Goal: Transaction & Acquisition: Purchase product/service

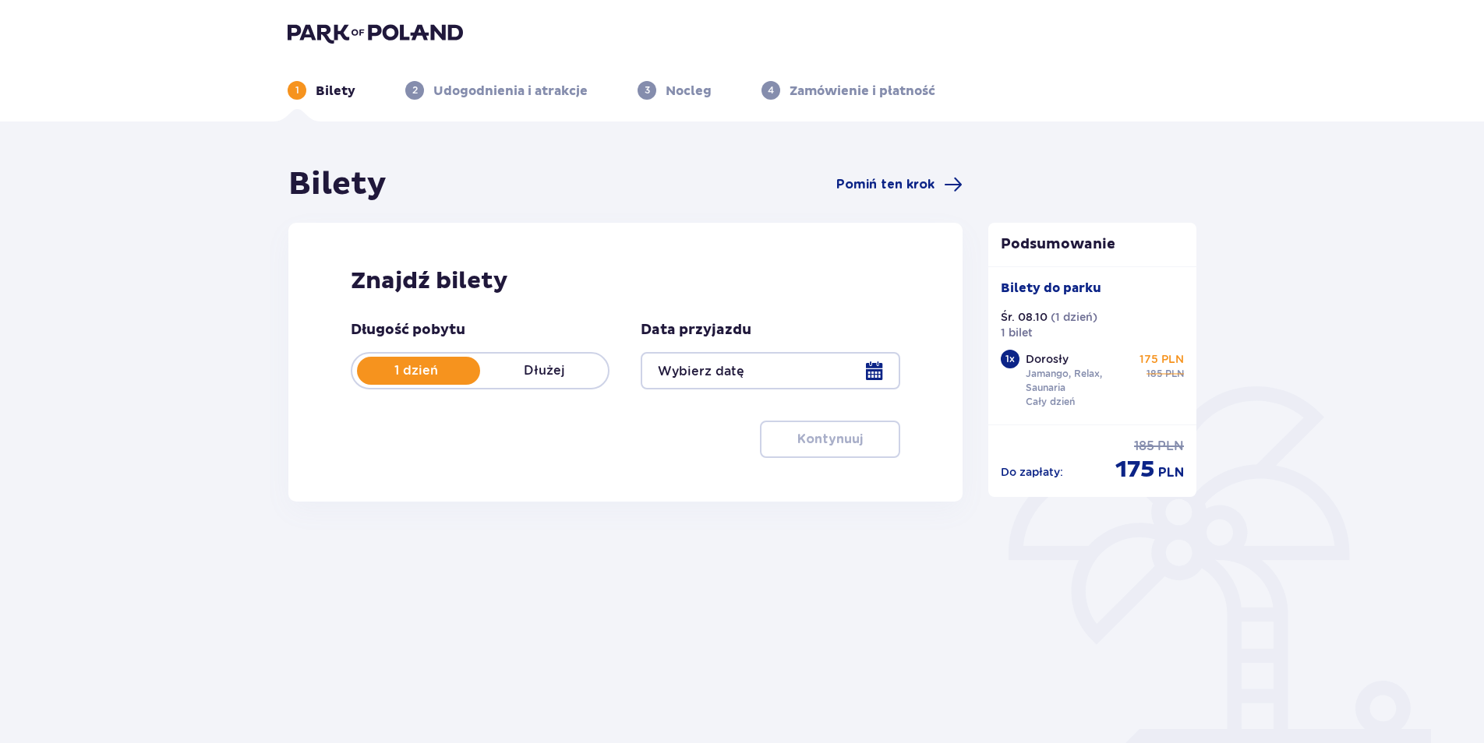
scroll to position [56, 0]
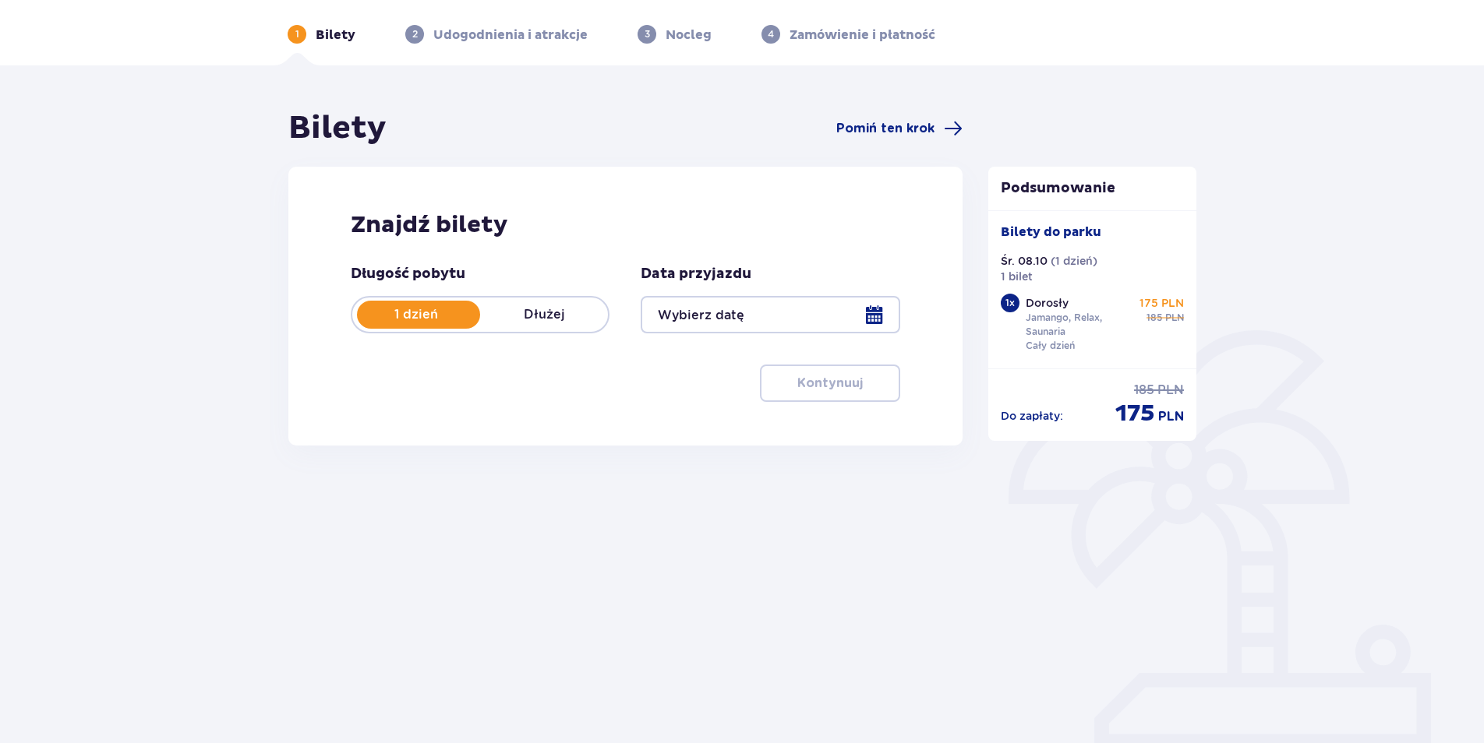
type input "[DATE]"
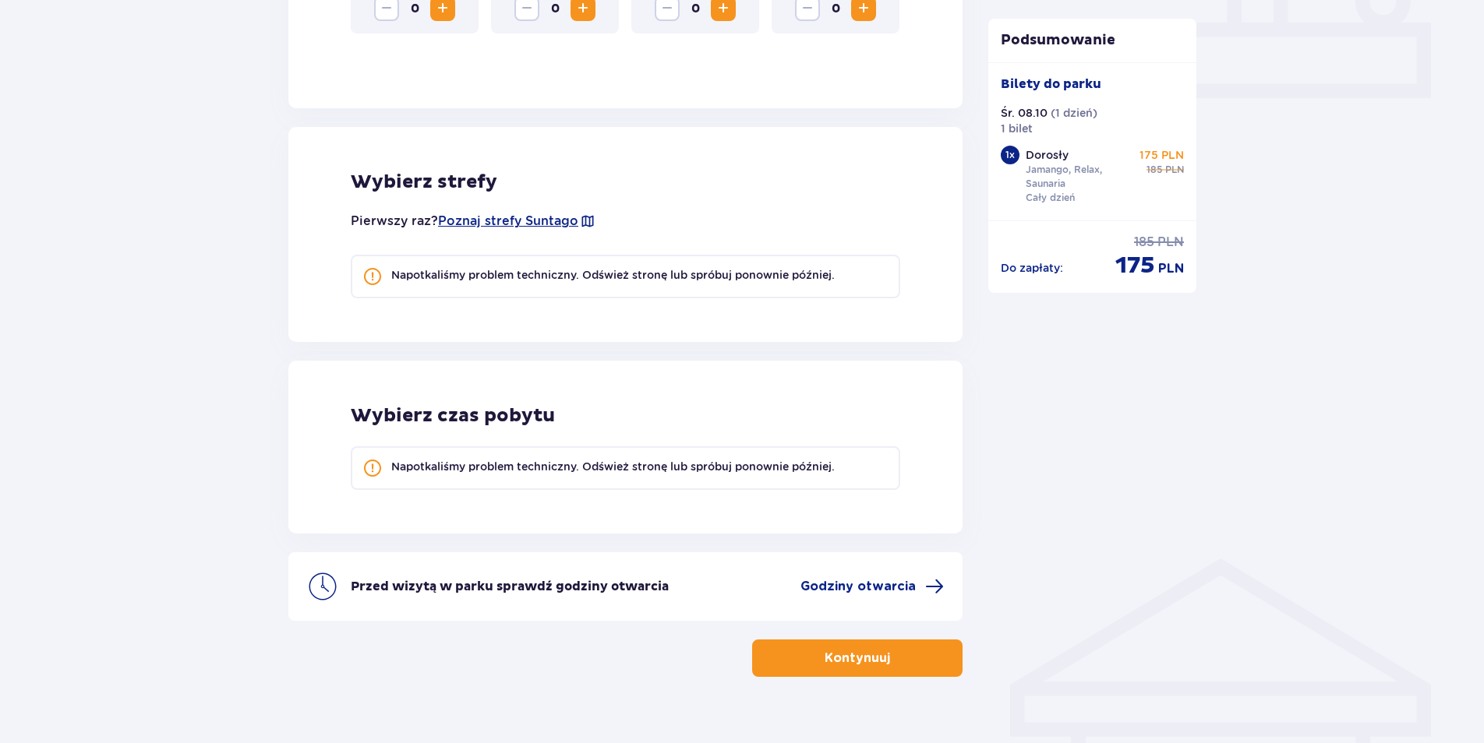
scroll to position [734, 0]
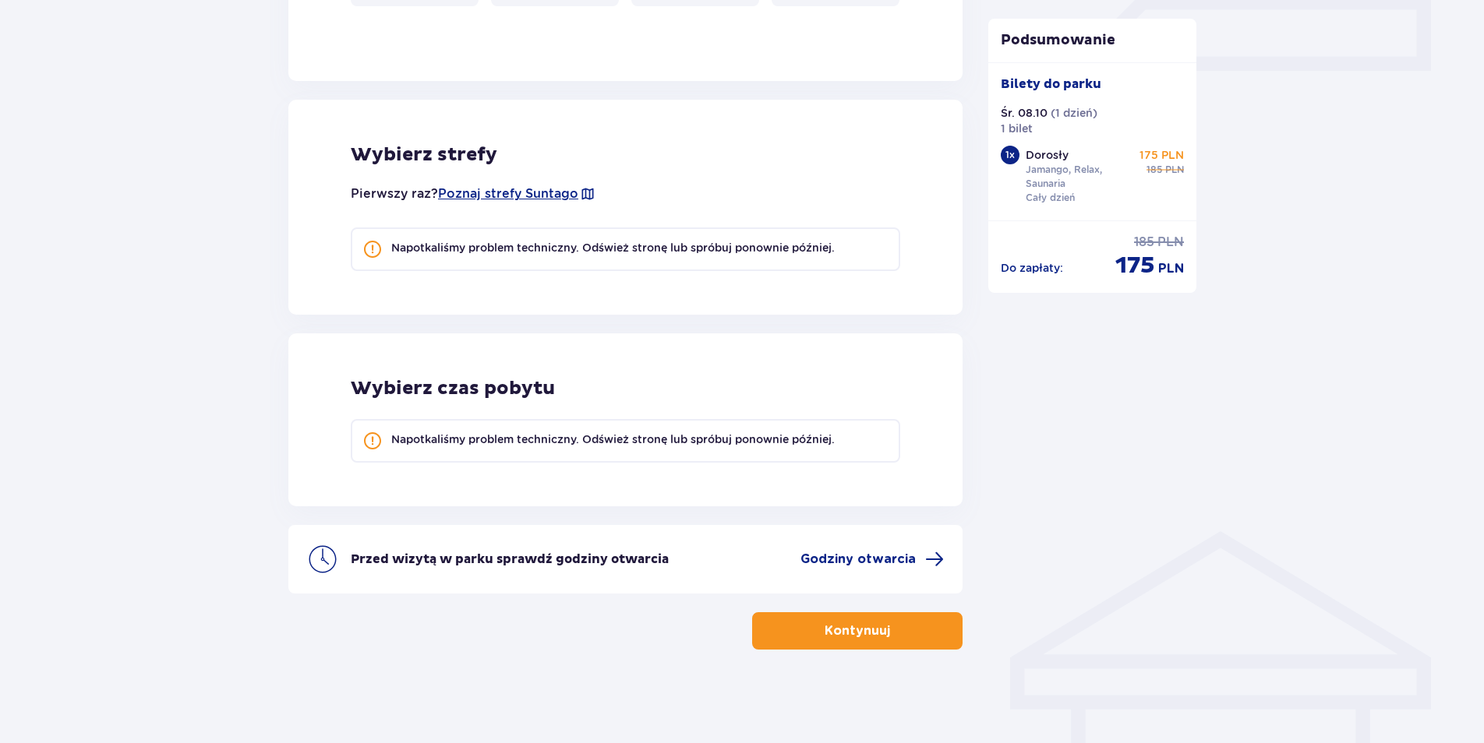
click at [908, 626] on button "Kontynuuj" at bounding box center [857, 630] width 210 height 37
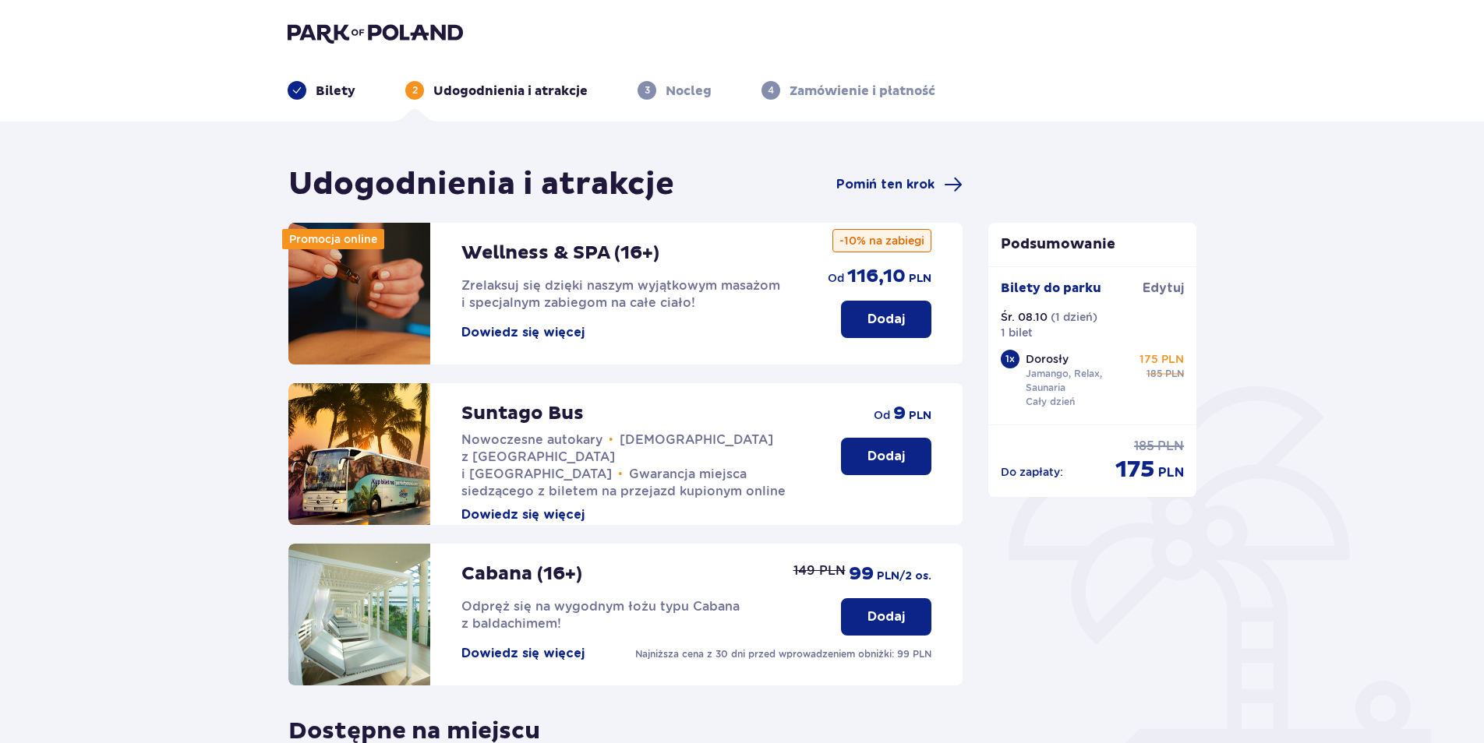
click at [892, 309] on button "Dodaj" at bounding box center [886, 319] width 90 height 37
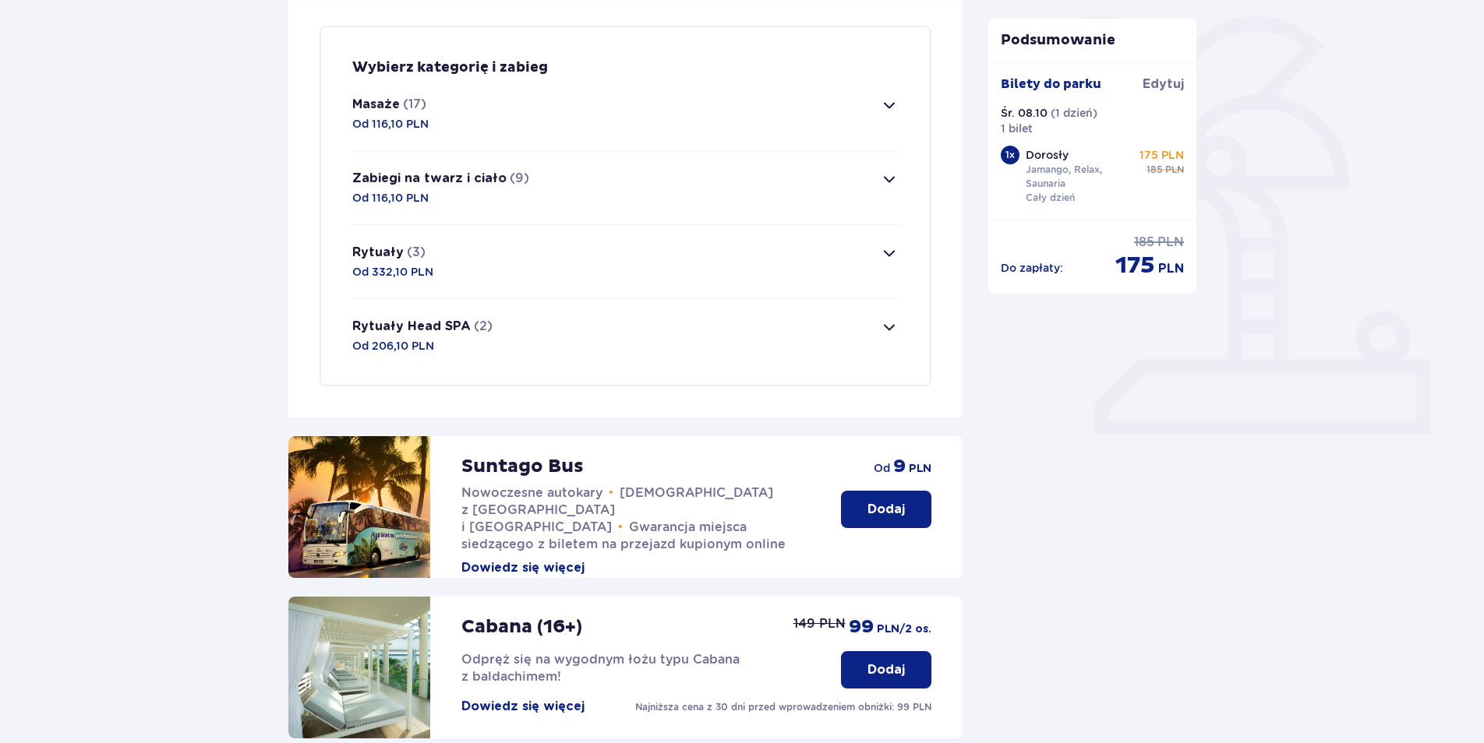
scroll to position [377, 0]
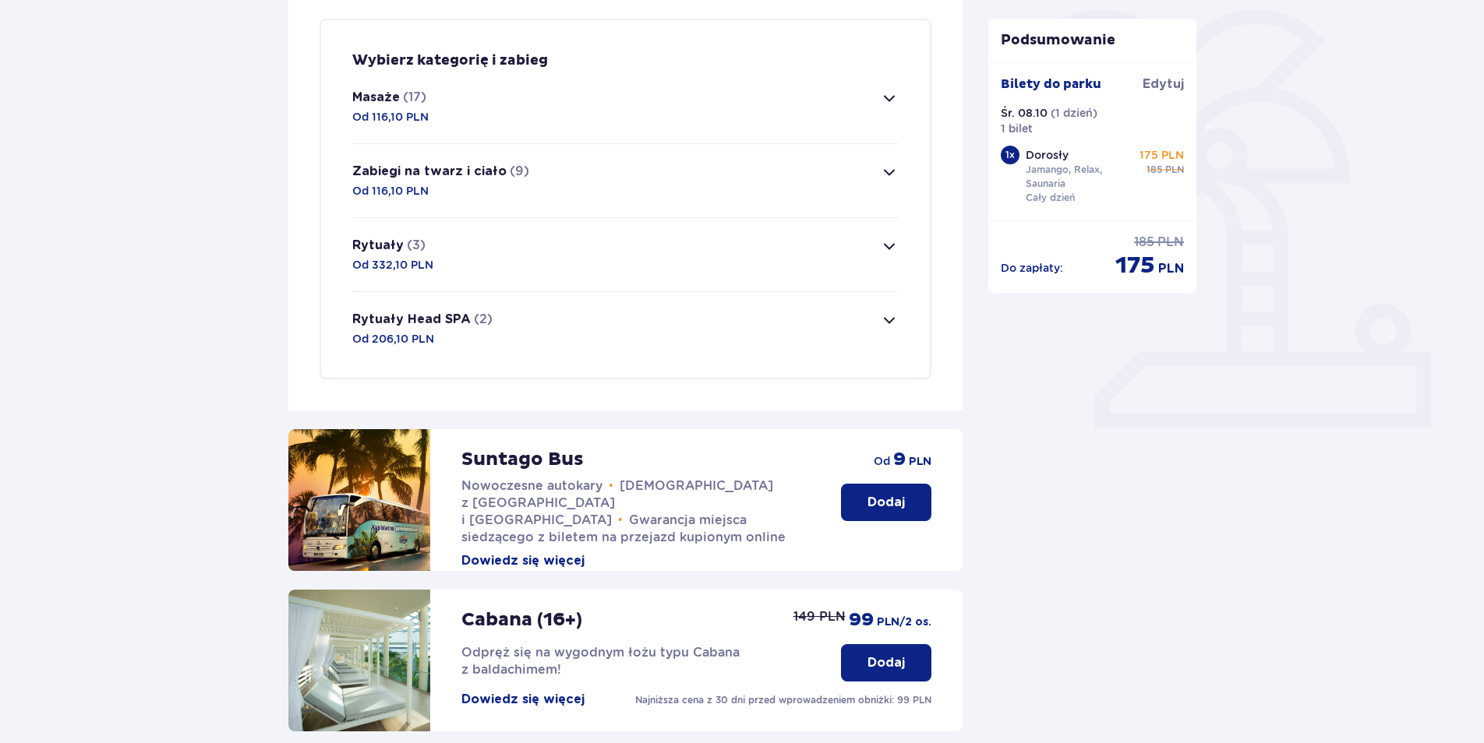
click at [895, 90] on span "button" at bounding box center [889, 98] width 19 height 19
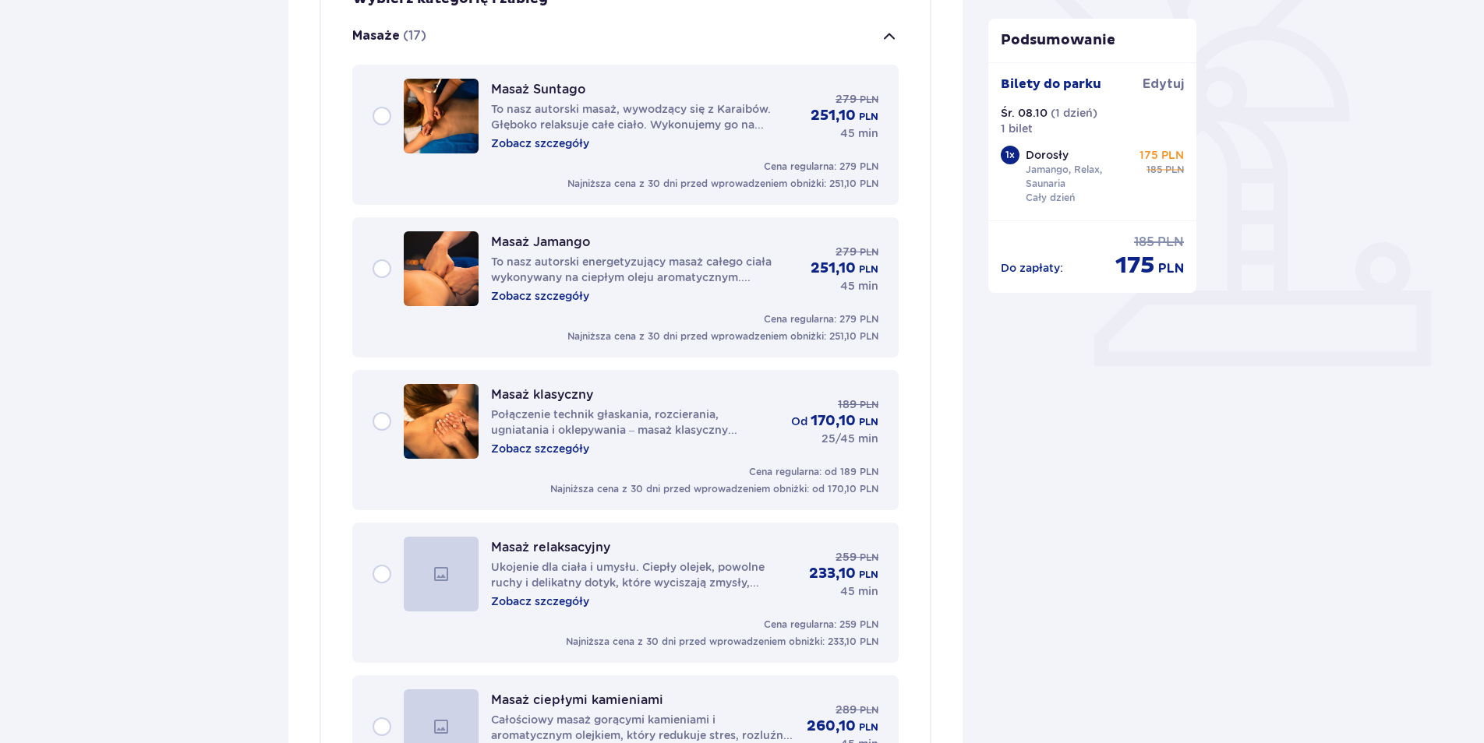
scroll to position [447, 0]
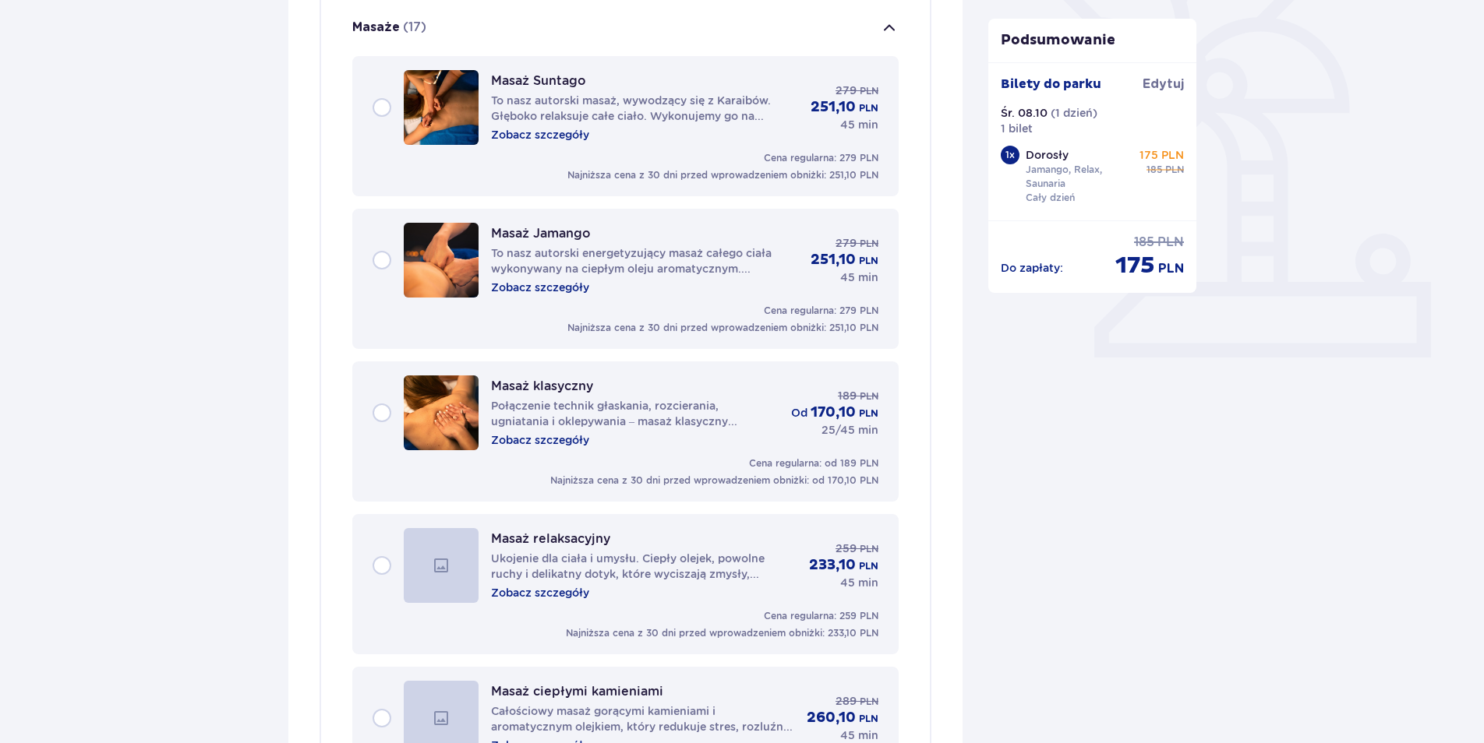
click at [565, 132] on p "Zobacz szczegóły" at bounding box center [540, 135] width 98 height 16
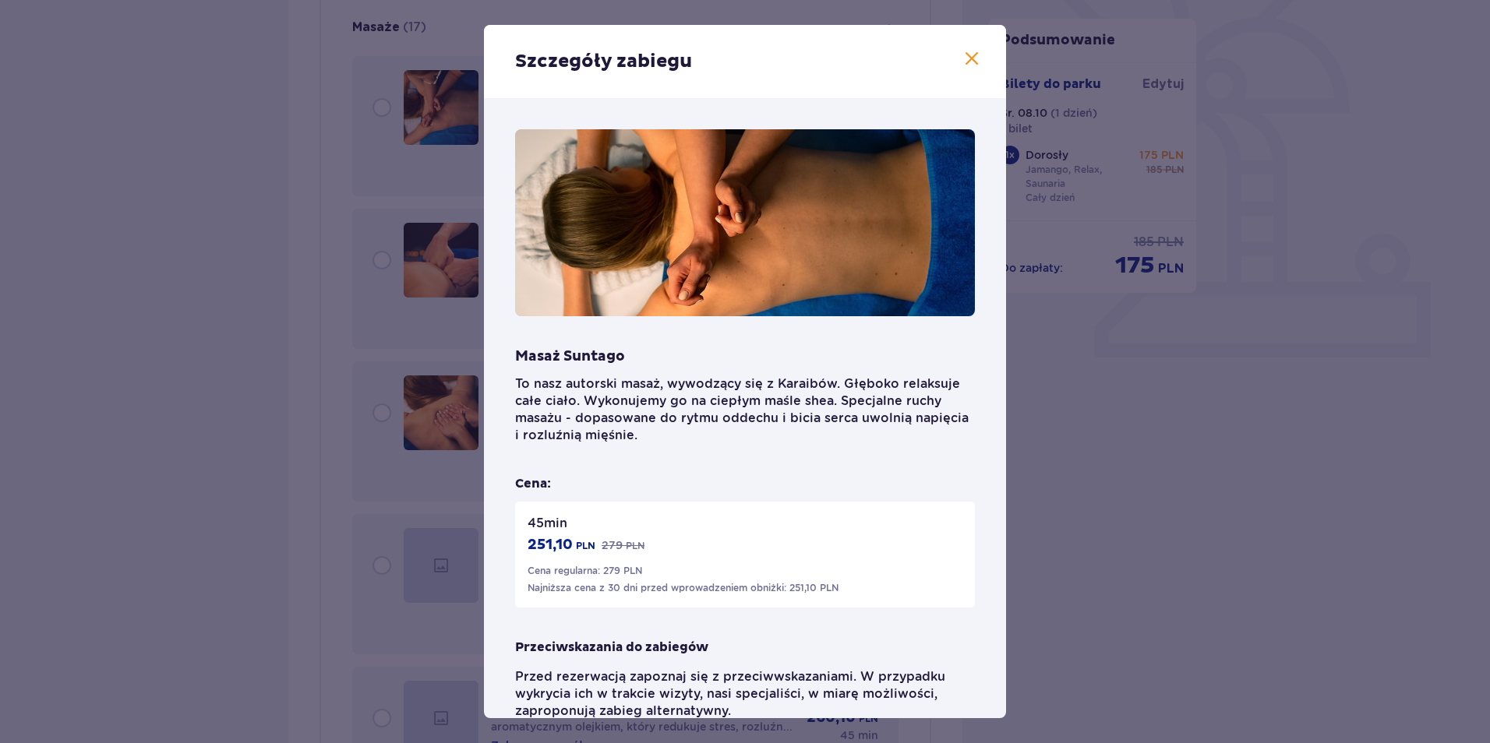
click at [970, 63] on span at bounding box center [971, 59] width 19 height 19
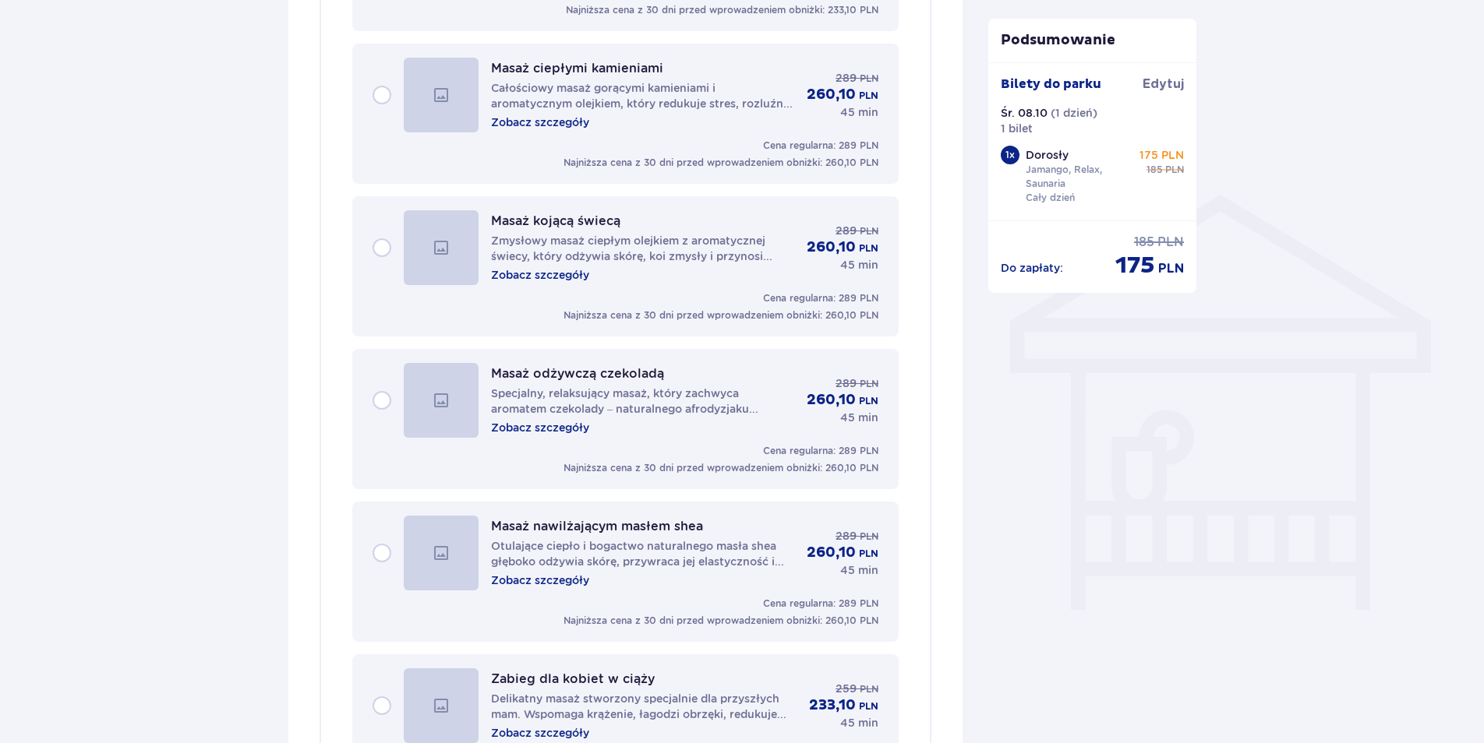
scroll to position [1149, 0]
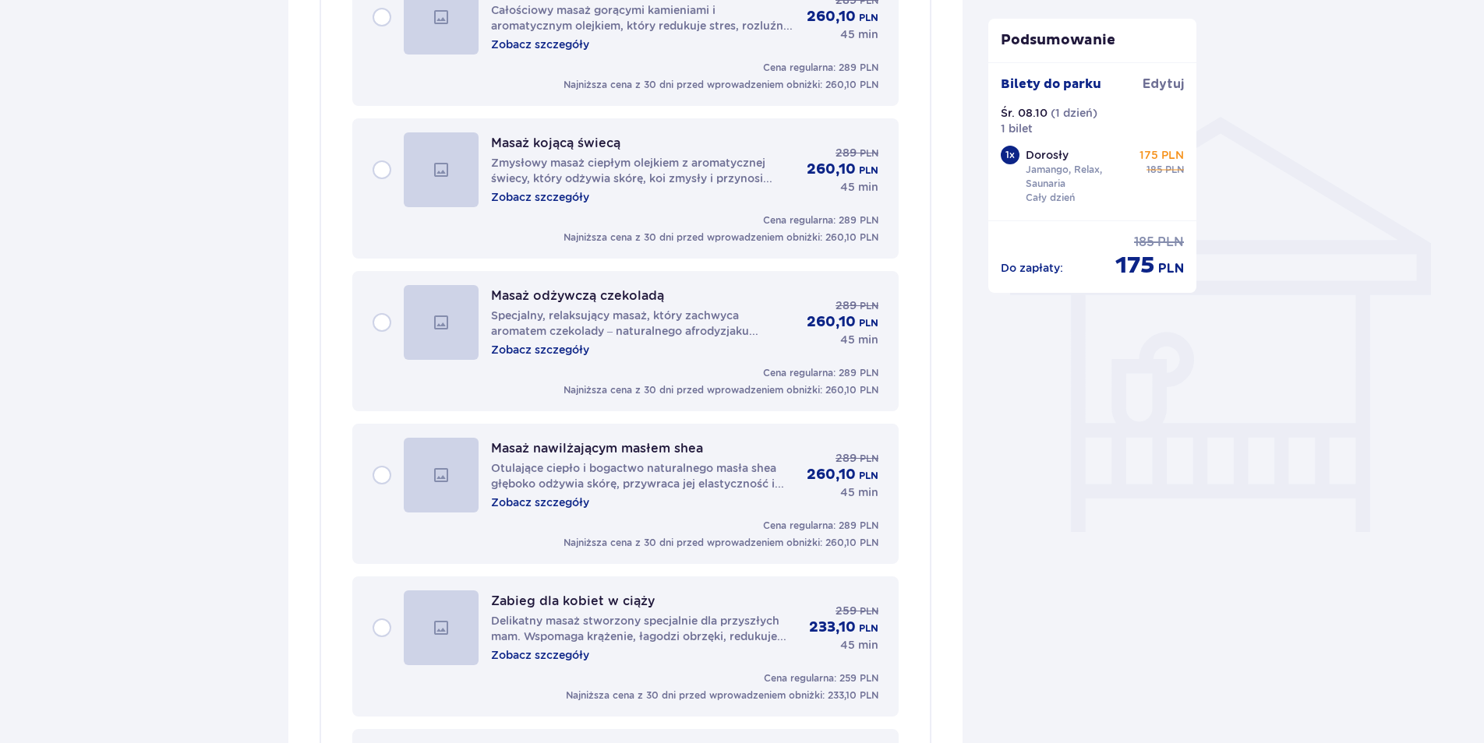
click at [569, 355] on p "Zobacz szczegóły" at bounding box center [540, 350] width 98 height 16
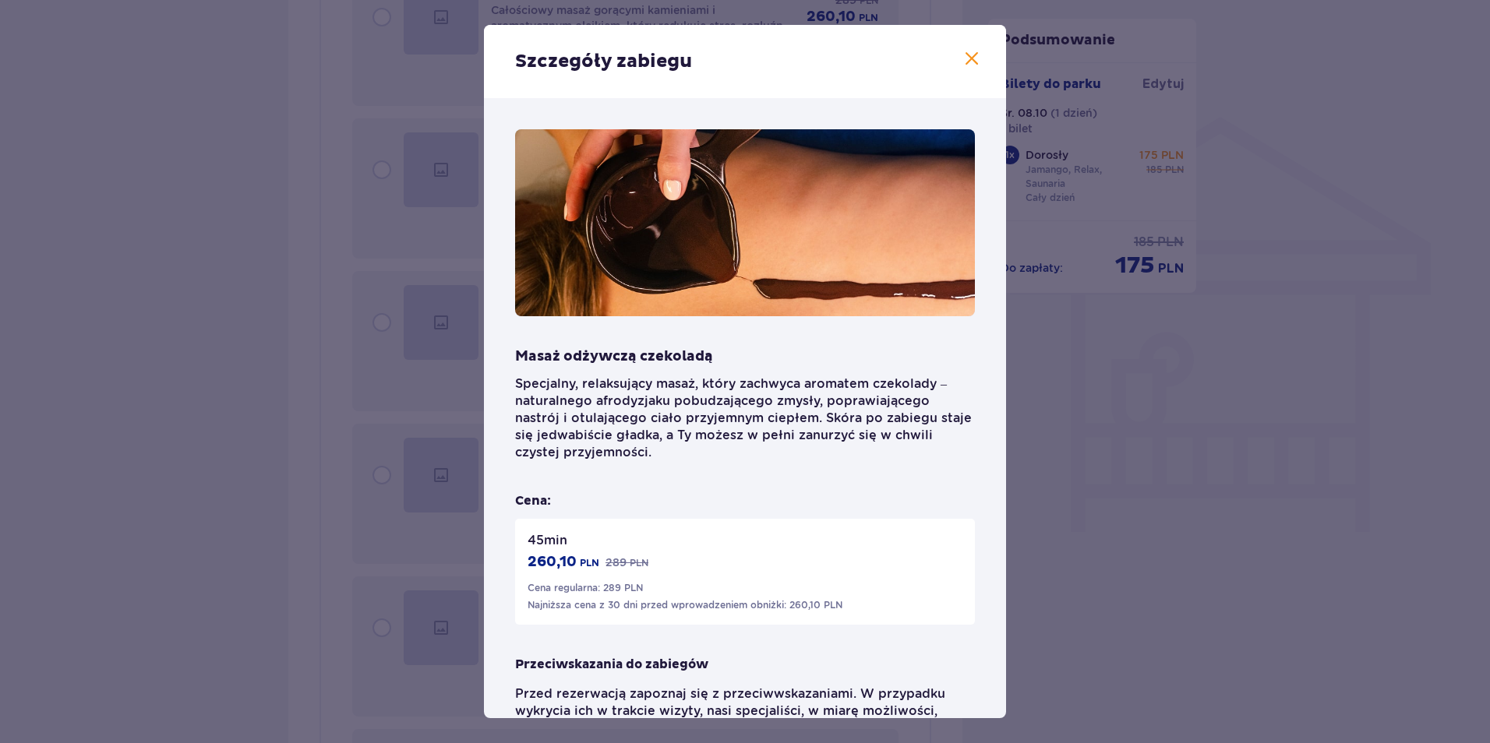
click at [969, 61] on span at bounding box center [971, 59] width 19 height 19
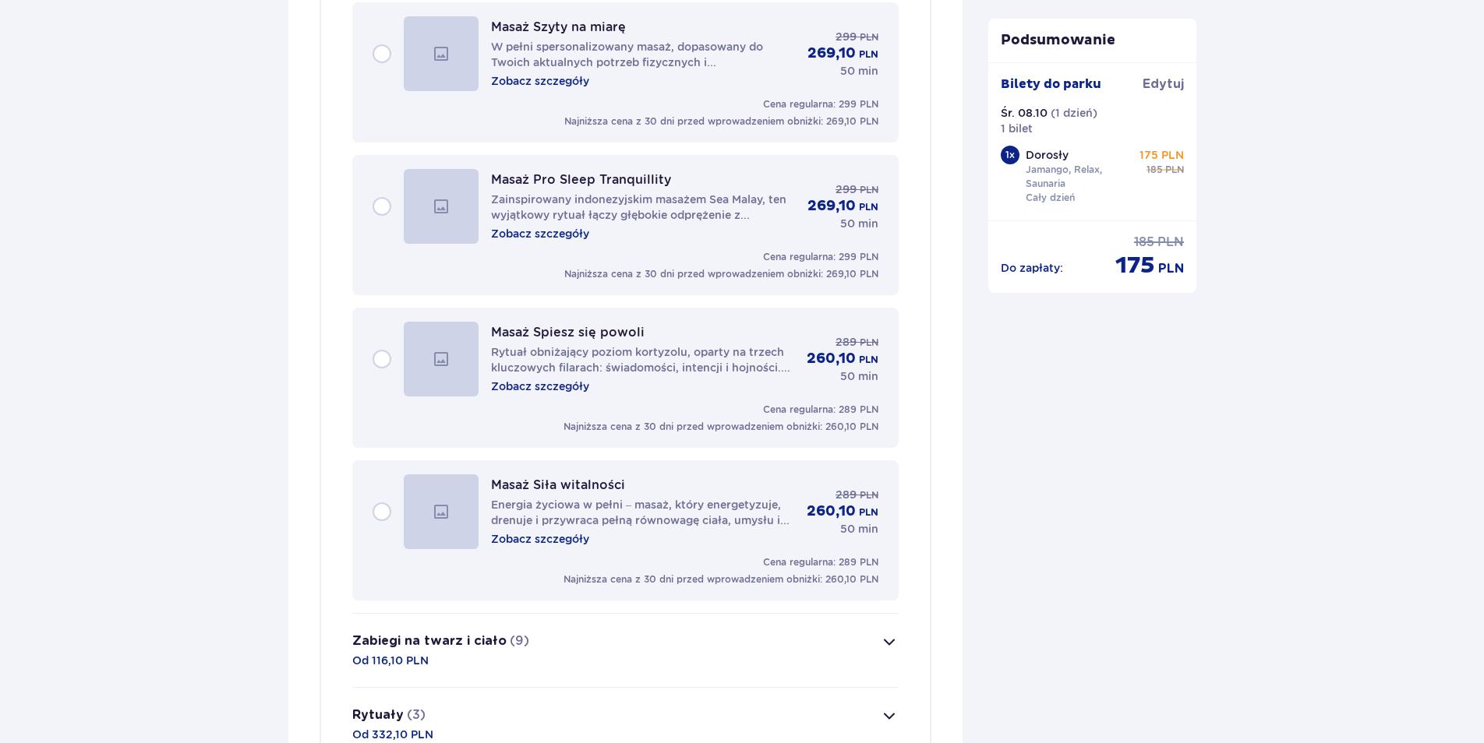
scroll to position [2629, 0]
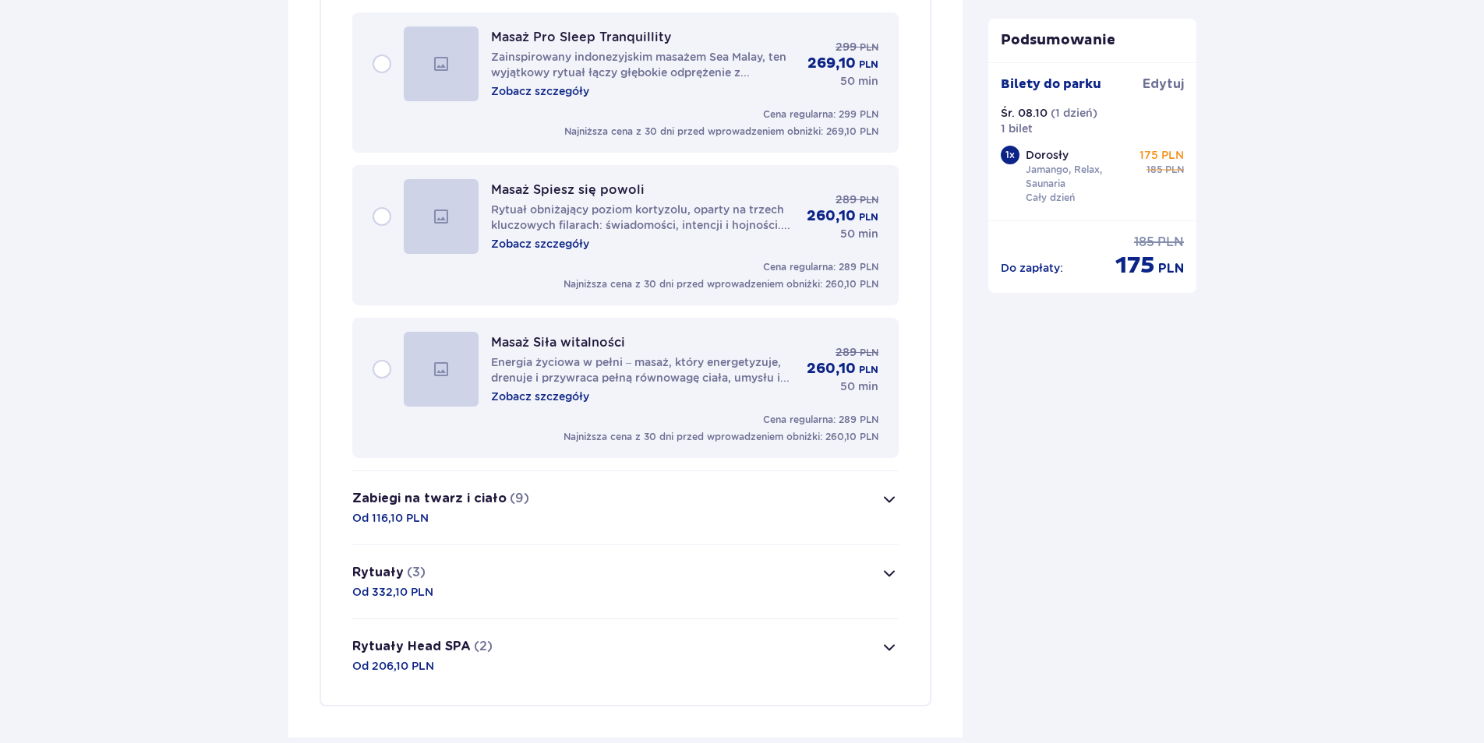
click at [843, 495] on button "Zabiegi na twarz i ciało (9) Od 116,10 PLN" at bounding box center [625, 507] width 546 height 73
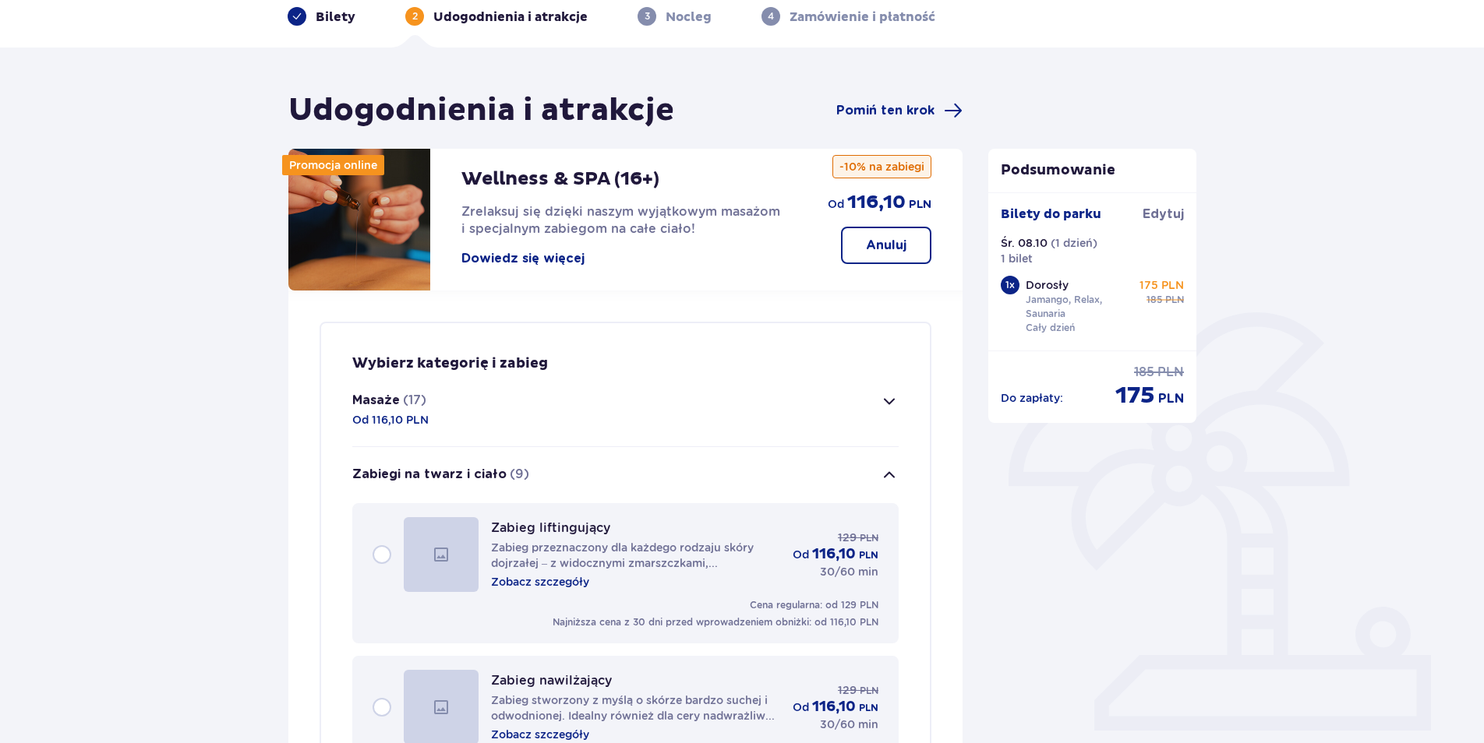
scroll to position [0, 0]
